Goal: Task Accomplishment & Management: Manage account settings

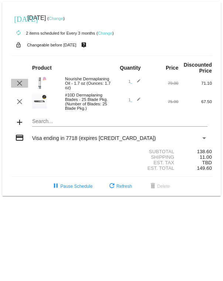
click at [20, 86] on mat-icon "clear" at bounding box center [19, 83] width 9 height 9
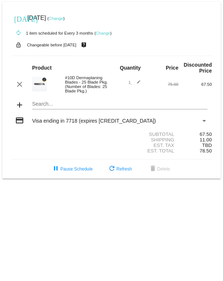
click at [63, 18] on link "Change" at bounding box center [56, 18] width 14 height 4
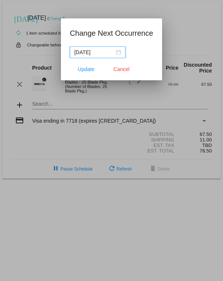
click at [110, 49] on input "[DATE]" at bounding box center [94, 52] width 40 height 8
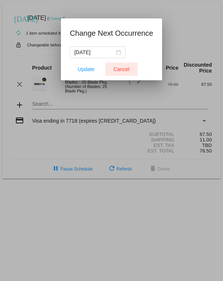
click at [125, 69] on span "Cancel" at bounding box center [121, 69] width 16 height 6
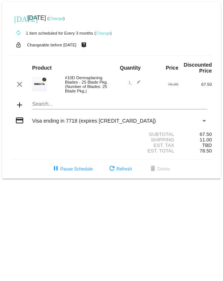
click at [63, 20] on link "Change" at bounding box center [56, 18] width 14 height 4
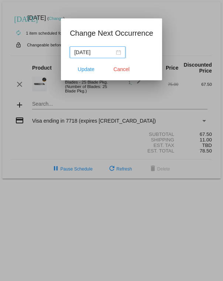
click at [110, 51] on input "[DATE]" at bounding box center [94, 52] width 40 height 8
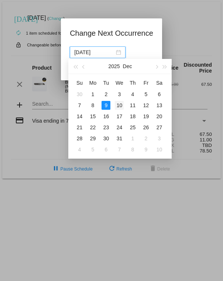
click at [119, 104] on div "10" at bounding box center [119, 105] width 9 height 9
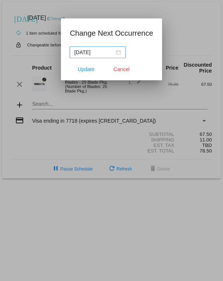
click at [110, 54] on input "[DATE]" at bounding box center [94, 52] width 40 height 8
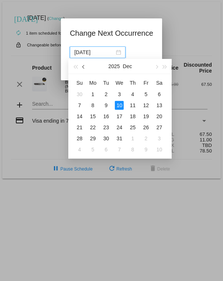
click at [86, 69] on button "button" at bounding box center [84, 66] width 8 height 15
click at [87, 69] on button "button" at bounding box center [84, 66] width 8 height 15
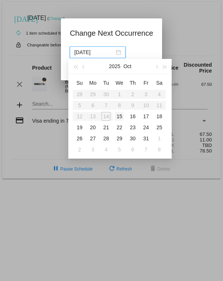
click at [120, 112] on div "15" at bounding box center [119, 116] width 9 height 9
type input "[DATE]"
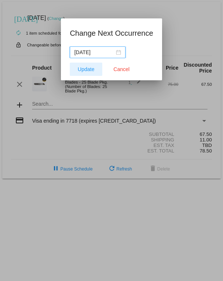
click at [86, 73] on button "Update" at bounding box center [86, 69] width 32 height 13
